Goal: Obtain resource: Download file/media

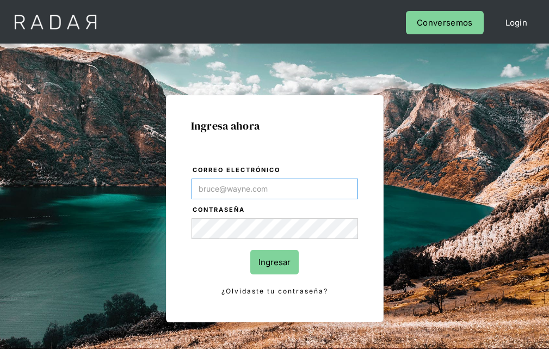
type input "[EMAIL_ADDRESS][PERSON_NAME][DOMAIN_NAME]"
click at [274, 262] on input "Ingresar" at bounding box center [274, 262] width 48 height 24
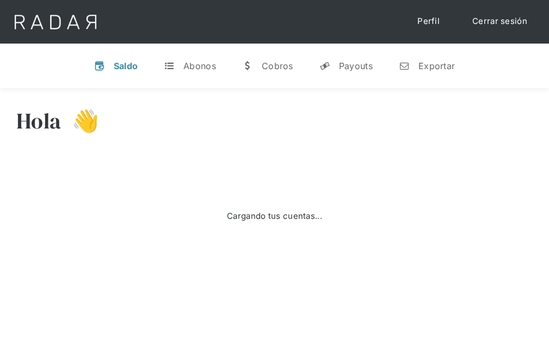
select select "prontopaga"
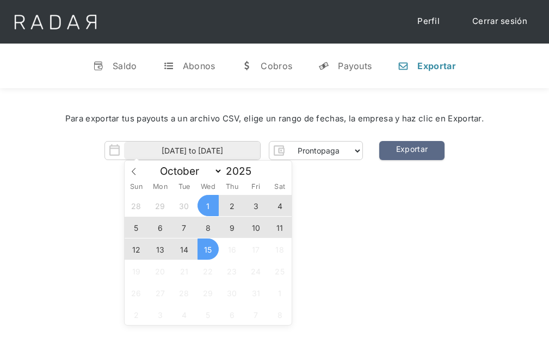
click at [184, 249] on span "14" at bounding box center [184, 248] width 21 height 21
type input "[DATE]"
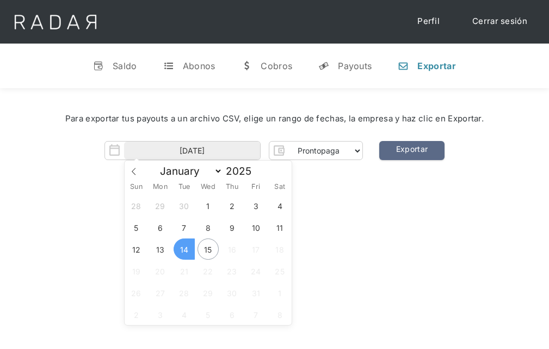
click at [184, 249] on span "14" at bounding box center [184, 248] width 21 height 21
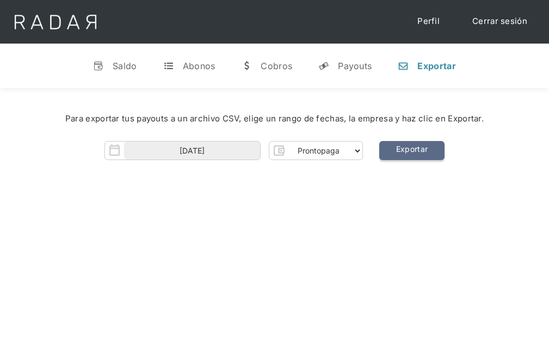
click at [412, 151] on link "Exportar" at bounding box center [411, 150] width 65 height 19
